Goal: Find specific page/section: Find specific page/section

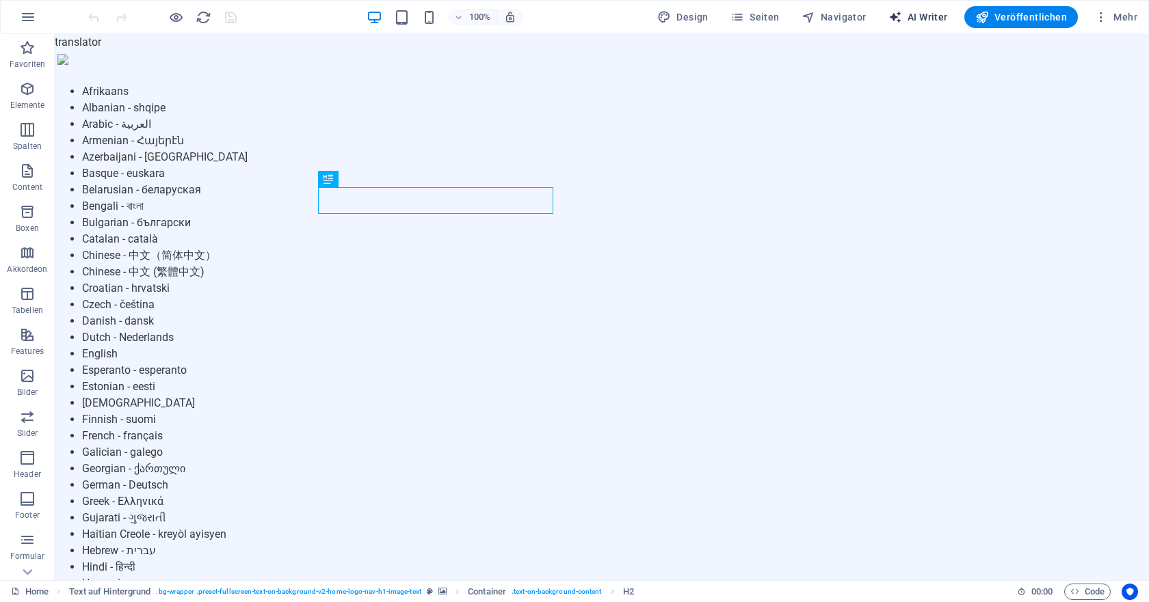
click at [931, 15] on span "AI Writer" at bounding box center [917, 17] width 59 height 14
select select "English"
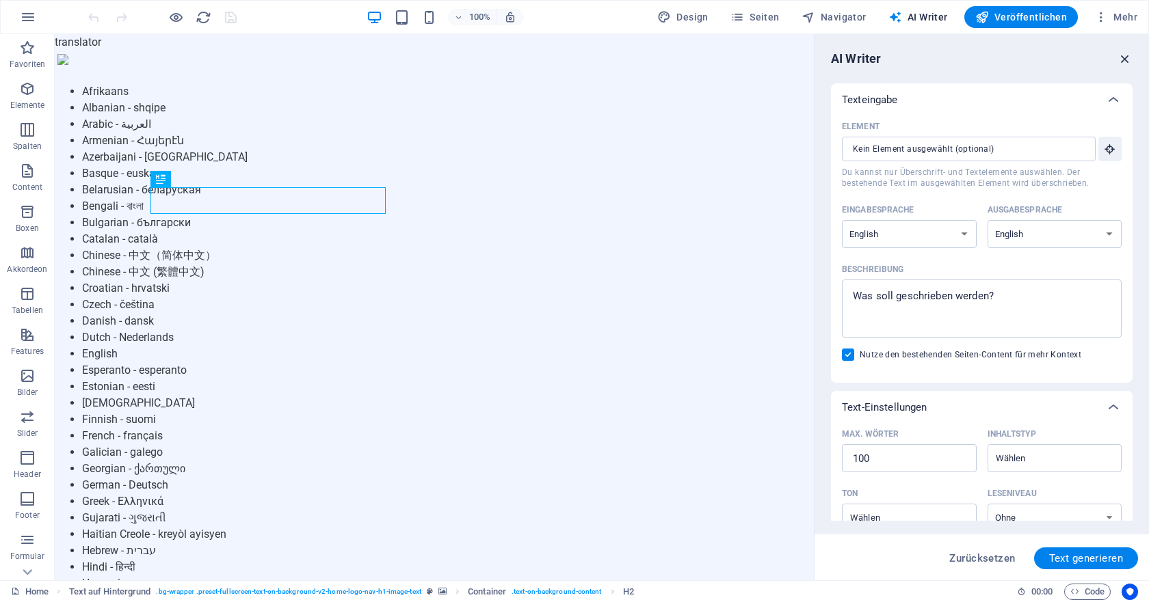
click at [1126, 58] on icon "button" at bounding box center [1124, 58] width 15 height 15
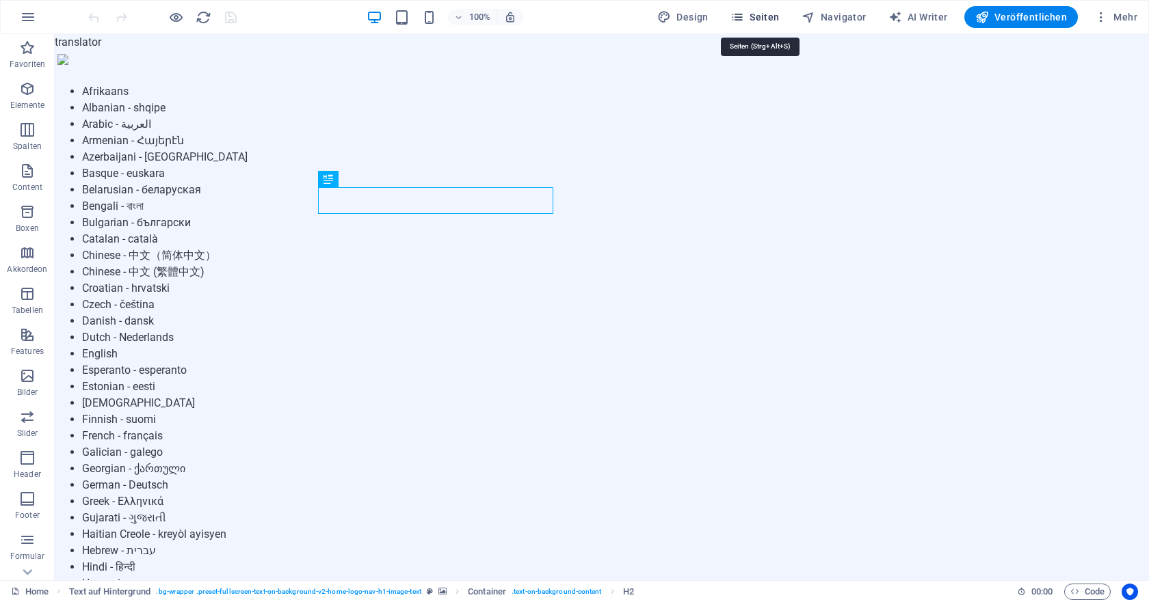
click at [769, 13] on span "Seiten" at bounding box center [754, 17] width 49 height 14
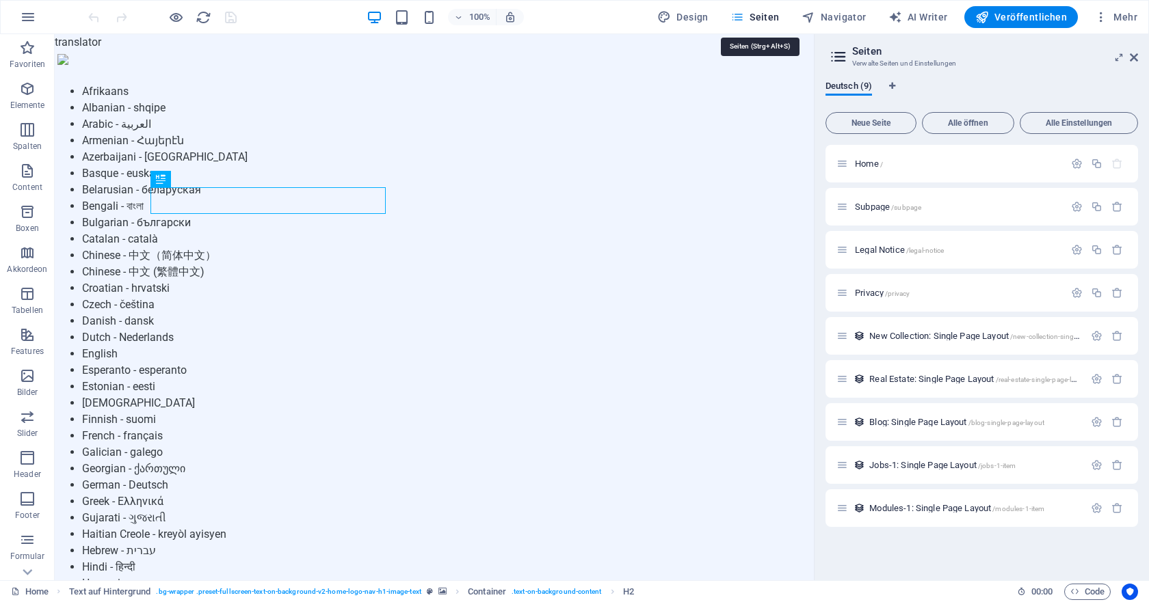
click at [769, 13] on span "Seiten" at bounding box center [754, 17] width 49 height 14
click at [1133, 55] on icon at bounding box center [1134, 57] width 8 height 11
